Goal: Information Seeking & Learning: Compare options

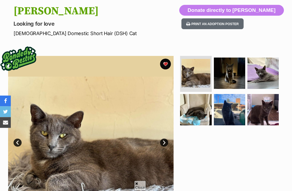
scroll to position [57, 0]
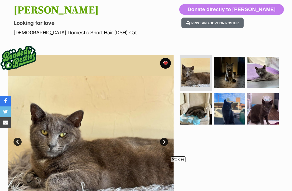
click at [193, 112] on img at bounding box center [195, 108] width 31 height 31
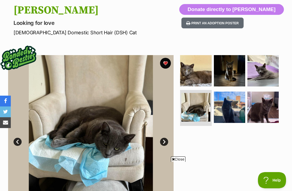
scroll to position [0, 0]
click at [232, 109] on img at bounding box center [229, 107] width 31 height 31
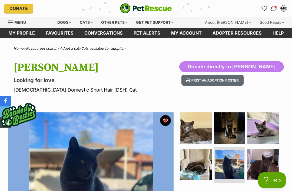
click at [79, 48] on link "Adopt a cat" at bounding box center [69, 48] width 19 height 4
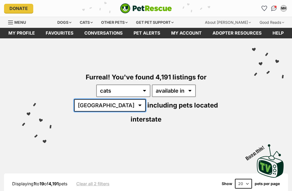
click at [146, 99] on select "[GEOGRAPHIC_DATA] [GEOGRAPHIC_DATA] [GEOGRAPHIC_DATA] [GEOGRAPHIC_DATA] [GEOGRA…" at bounding box center [110, 105] width 72 height 12
select select "[GEOGRAPHIC_DATA]"
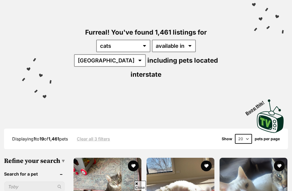
click at [244, 134] on select "20 40 60" at bounding box center [243, 139] width 17 height 10
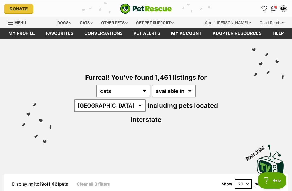
select select "60"
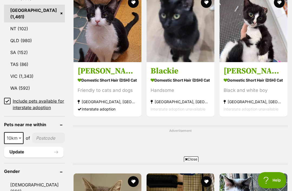
scroll to position [341, 0]
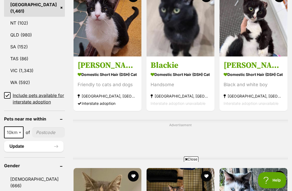
click at [9, 92] on input "Include pets available for interstate adoption" at bounding box center [7, 95] width 6 height 6
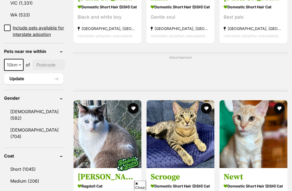
scroll to position [396, 0]
click at [21, 71] on span at bounding box center [20, 65] width 5 height 12
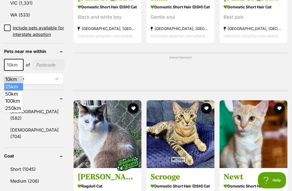
scroll to position [0, 0]
select select "25"
click at [44, 67] on input"] "postcode" at bounding box center [49, 65] width 32 height 10
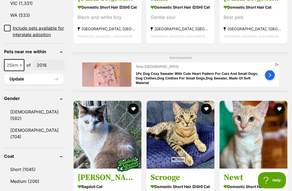
type input"] "2016"
click at [26, 85] on button "Update" at bounding box center [33, 79] width 59 height 11
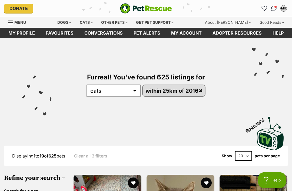
click at [274, 6] on img "Conversations" at bounding box center [274, 8] width 6 height 5
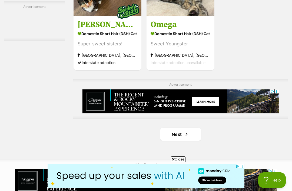
scroll to position [1177, 0]
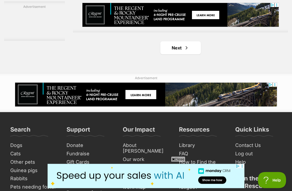
click at [187, 51] on span "Next page" at bounding box center [186, 48] width 5 height 6
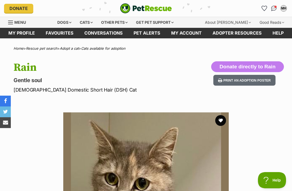
click at [236, 115] on section "Available 1 of 1 images Next Prev 1" at bounding box center [146, 190] width 292 height 173
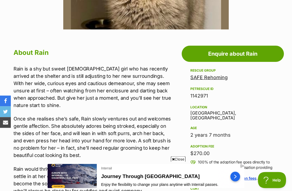
scroll to position [265, 0]
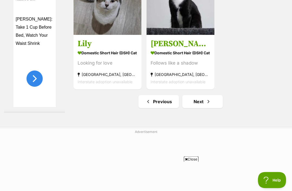
scroll to position [1124, 0]
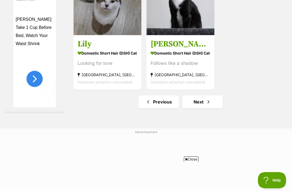
click at [208, 108] on link "Next" at bounding box center [202, 101] width 41 height 13
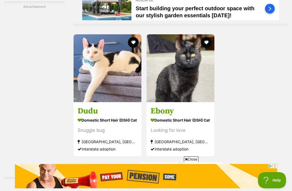
scroll to position [1132, 0]
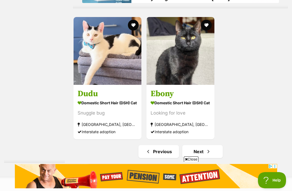
click at [167, 158] on link "Previous" at bounding box center [158, 151] width 41 height 13
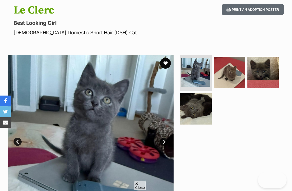
click at [204, 99] on img at bounding box center [195, 108] width 31 height 31
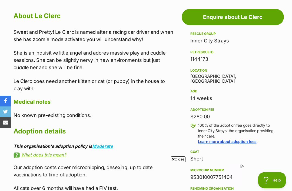
scroll to position [287, 0]
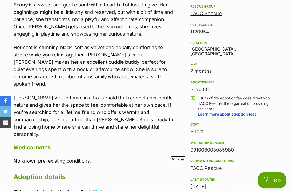
scroll to position [330, 0]
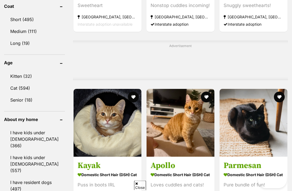
scroll to position [1101, 0]
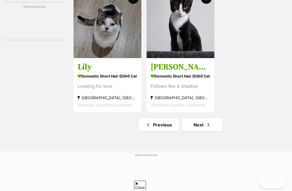
click at [211, 131] on link "Next" at bounding box center [202, 124] width 41 height 13
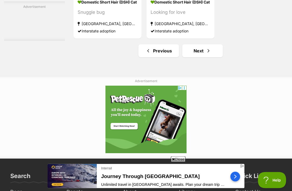
scroll to position [1232, 0]
click at [209, 57] on link "Next" at bounding box center [202, 50] width 41 height 13
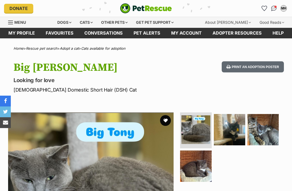
scroll to position [0, 0]
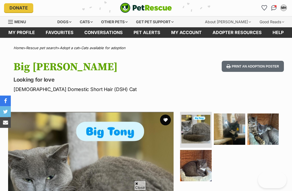
click at [267, 116] on img at bounding box center [262, 129] width 31 height 31
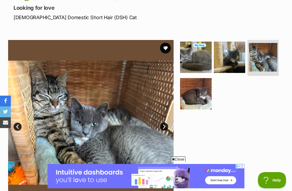
scroll to position [73, 0]
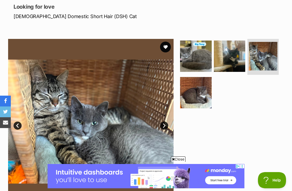
click at [236, 61] on img at bounding box center [229, 56] width 31 height 31
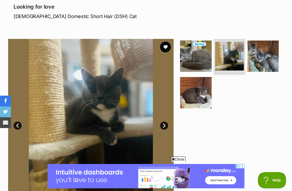
click at [266, 63] on img at bounding box center [262, 56] width 31 height 31
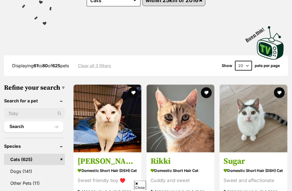
scroll to position [90, 0]
click at [247, 68] on select "20 40 60" at bounding box center [243, 66] width 17 height 10
select select "60"
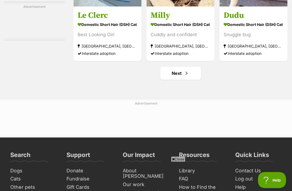
scroll to position [3122, 0]
click at [187, 76] on span "Next page" at bounding box center [186, 73] width 5 height 6
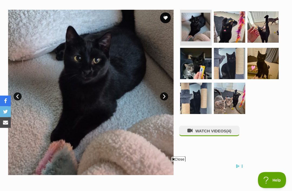
scroll to position [103, 0]
click at [239, 93] on img at bounding box center [229, 98] width 31 height 31
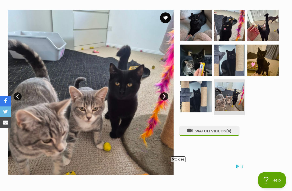
click at [194, 102] on img at bounding box center [195, 96] width 31 height 31
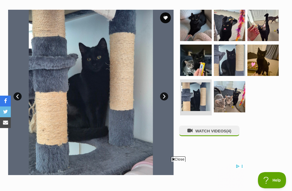
click at [264, 66] on img at bounding box center [262, 60] width 31 height 31
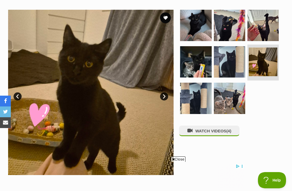
click at [230, 65] on img at bounding box center [229, 61] width 31 height 31
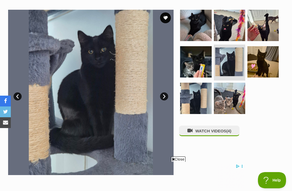
click at [230, 132] on span "(4)" at bounding box center [228, 131] width 5 height 5
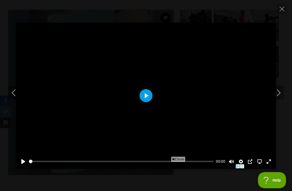
scroll to position [0, 0]
click at [171, 162] on span "Close" at bounding box center [178, 158] width 15 height 5
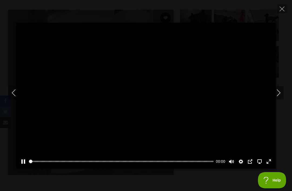
click at [283, 99] on button "Next" at bounding box center [278, 93] width 11 height 14
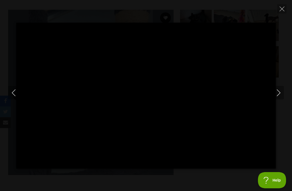
click at [280, 96] on button "Next" at bounding box center [278, 93] width 11 height 14
type input "86.17"
click at [281, 96] on icon "Next" at bounding box center [278, 92] width 7 height 7
type input "21.39"
click at [283, 99] on button "Next" at bounding box center [278, 93] width 11 height 14
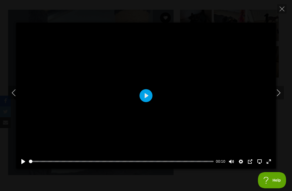
type input "28.09"
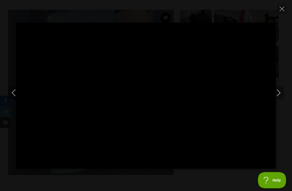
click at [281, 96] on icon "Next" at bounding box center [278, 92] width 7 height 7
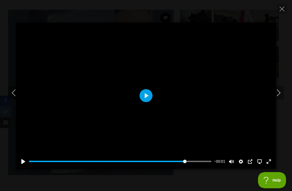
type input "74.44"
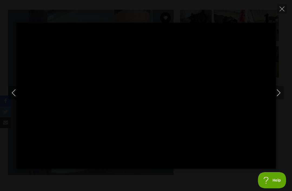
type input "100"
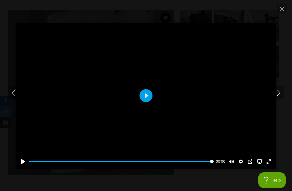
click at [282, 10] on icon "Close" at bounding box center [281, 8] width 5 height 5
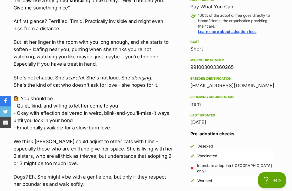
scroll to position [395, 0]
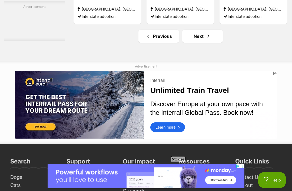
scroll to position [3159, 0]
click at [207, 39] on span "Next page" at bounding box center [208, 36] width 5 height 6
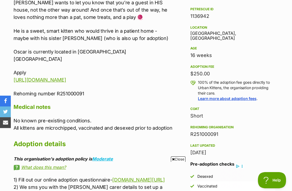
scroll to position [329, 0]
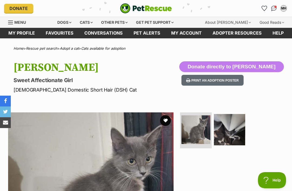
click at [237, 133] on img at bounding box center [229, 129] width 31 height 31
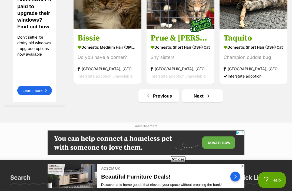
scroll to position [3157, 0]
click at [203, 102] on link "Next" at bounding box center [202, 95] width 41 height 13
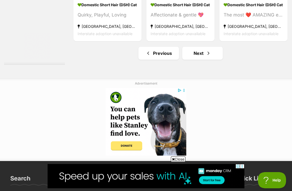
scroll to position [3141, 0]
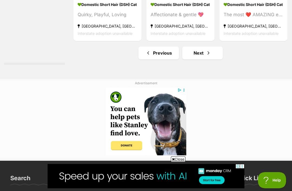
click at [213, 59] on link "Next" at bounding box center [202, 52] width 41 height 13
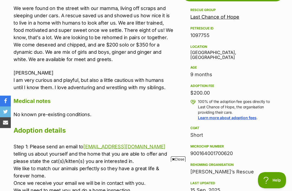
scroll to position [309, 0]
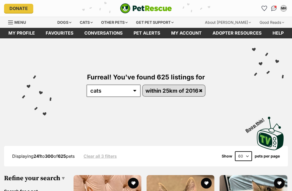
click at [274, 141] on img at bounding box center [270, 133] width 27 height 33
click at [236, 117] on div "Visit PetRescue TV (external site) Boop this!" at bounding box center [145, 131] width 275 height 39
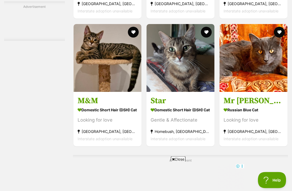
scroll to position [1195, 0]
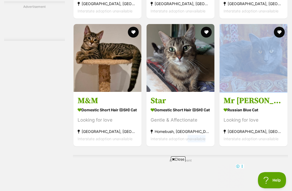
click at [262, 126] on section "Russian Blue Cat Looking for love Sefton, NSW Interstate adoption unavailable" at bounding box center [253, 124] width 60 height 36
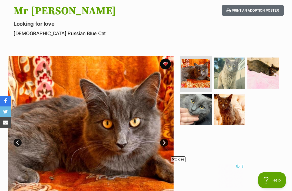
scroll to position [59, 0]
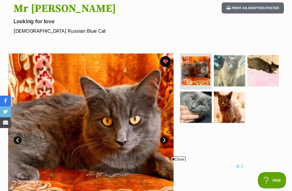
click at [233, 78] on img at bounding box center [229, 70] width 31 height 31
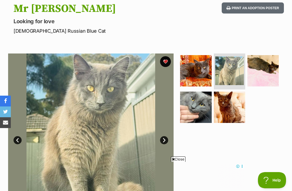
scroll to position [0, 0]
click at [266, 73] on img at bounding box center [262, 70] width 31 height 31
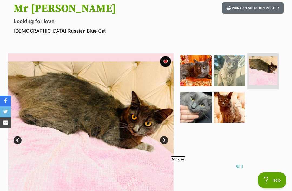
click at [234, 116] on img at bounding box center [229, 107] width 31 height 31
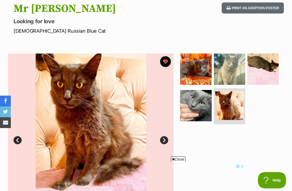
click at [201, 109] on img at bounding box center [195, 105] width 31 height 31
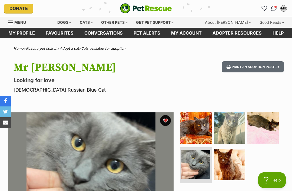
click at [276, 79] on div "Print an adoption poster" at bounding box center [251, 77] width 64 height 32
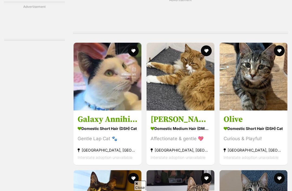
scroll to position [1198, 0]
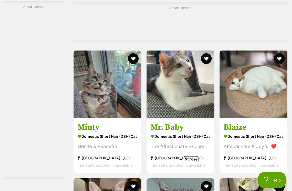
scroll to position [2575, 0]
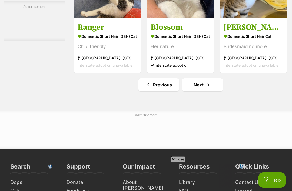
scroll to position [3166, 0]
click at [206, 88] on span "Next page" at bounding box center [208, 85] width 5 height 6
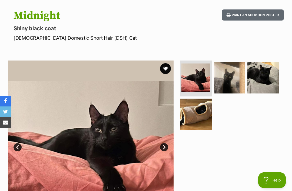
scroll to position [0, 0]
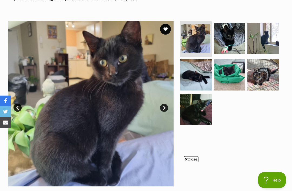
scroll to position [92, 0]
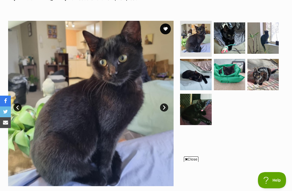
click at [266, 75] on img at bounding box center [262, 74] width 31 height 31
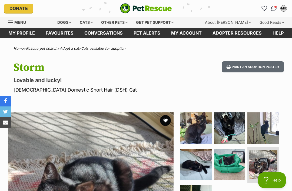
scroll to position [0, 0]
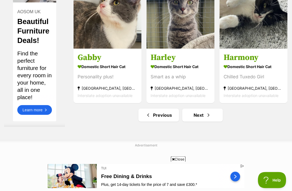
scroll to position [3079, 0]
click at [207, 118] on span "Next page" at bounding box center [208, 115] width 5 height 6
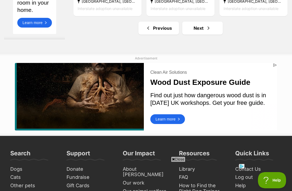
click at [208, 31] on span "Next page" at bounding box center [208, 28] width 5 height 6
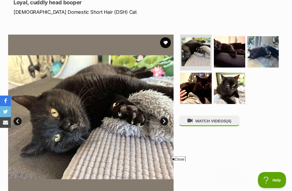
scroll to position [78, 0]
click at [234, 93] on img at bounding box center [229, 88] width 31 height 31
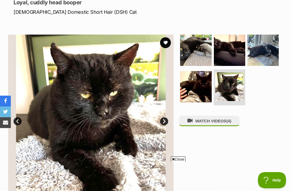
click at [272, 53] on img at bounding box center [262, 50] width 31 height 31
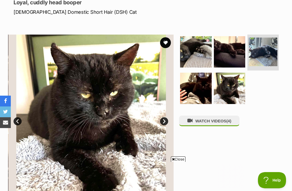
scroll to position [0, 0]
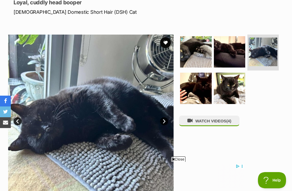
click at [201, 96] on img at bounding box center [195, 88] width 31 height 31
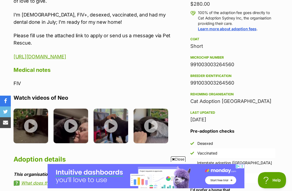
scroll to position [429, 0]
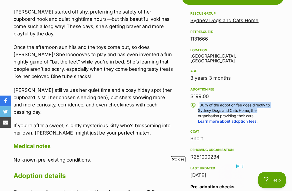
click at [274, 153] on div "R251000234" at bounding box center [232, 157] width 85 height 8
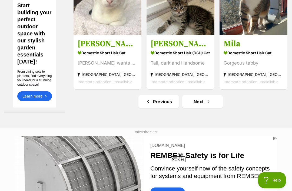
scroll to position [3151, 0]
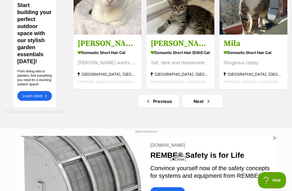
click at [206, 105] on span "Next page" at bounding box center [208, 101] width 5 height 6
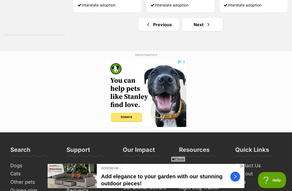
click at [206, 28] on span "Next page" at bounding box center [208, 25] width 5 height 6
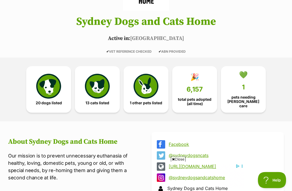
scroll to position [84, 0]
click at [98, 101] on span "13 cats listed" at bounding box center [97, 103] width 24 height 4
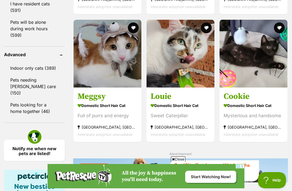
scroll to position [592, 0]
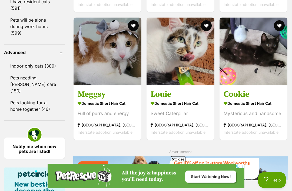
click at [26, 60] on link "Indoor only cats (389)" at bounding box center [34, 65] width 61 height 11
